Goal: Task Accomplishment & Management: Manage account settings

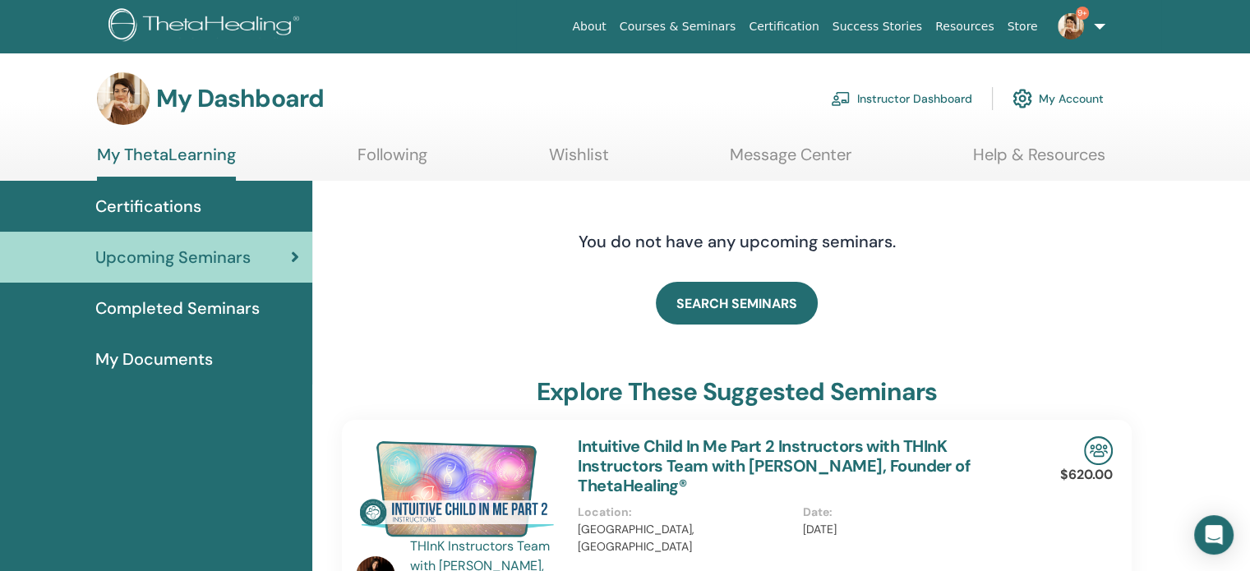
click at [910, 99] on link "Instructor Dashboard" at bounding box center [901, 99] width 141 height 36
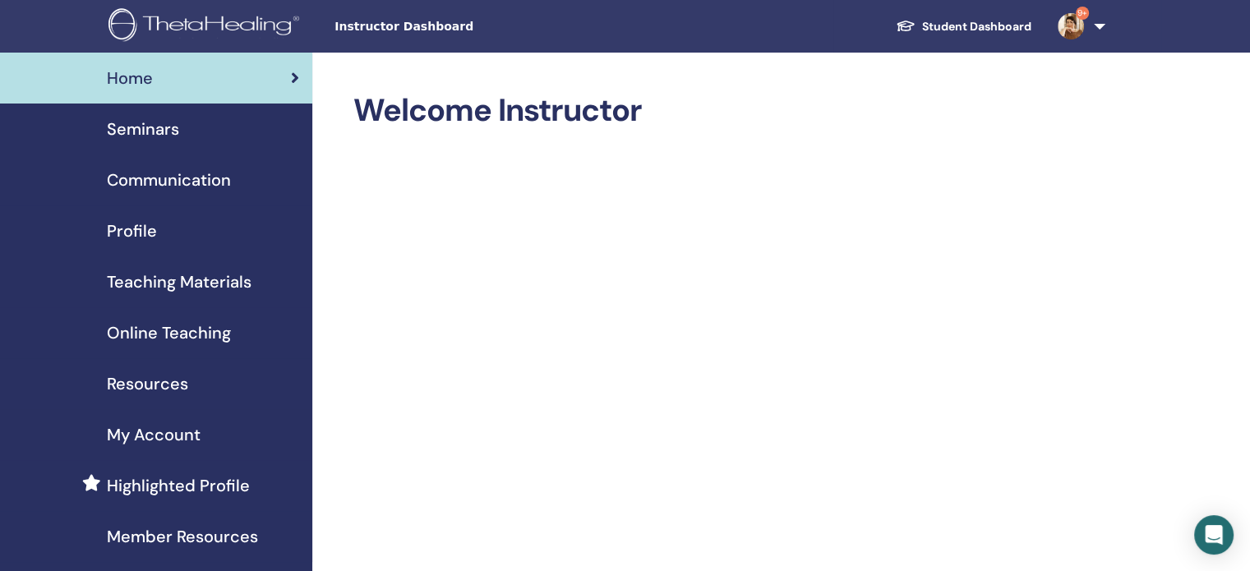
click at [141, 125] on span "Seminars" at bounding box center [143, 129] width 72 height 25
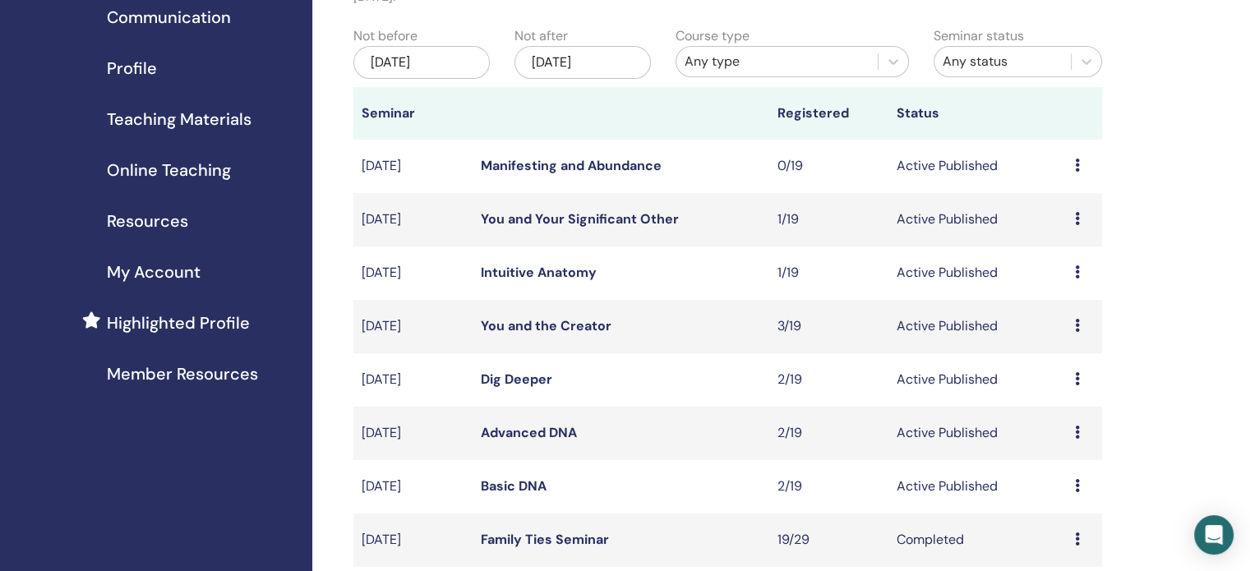
scroll to position [164, 0]
click at [526, 484] on link "Basic DNA" at bounding box center [514, 484] width 66 height 17
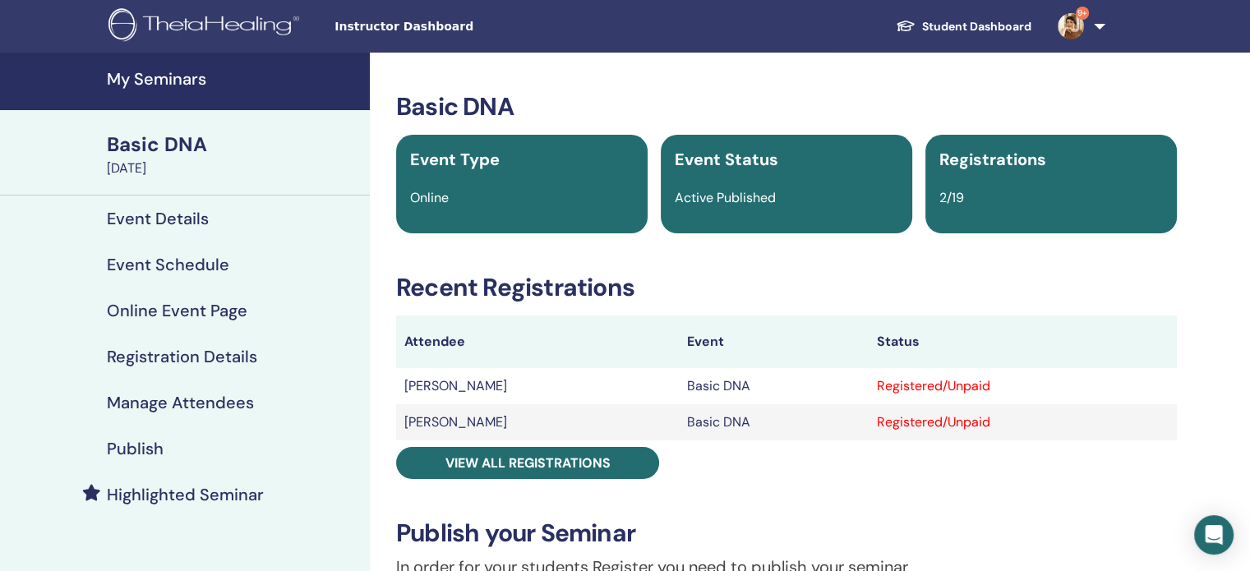
click at [174, 403] on h4 "Manage Attendees" at bounding box center [180, 403] width 147 height 20
